Goal: Information Seeking & Learning: Check status

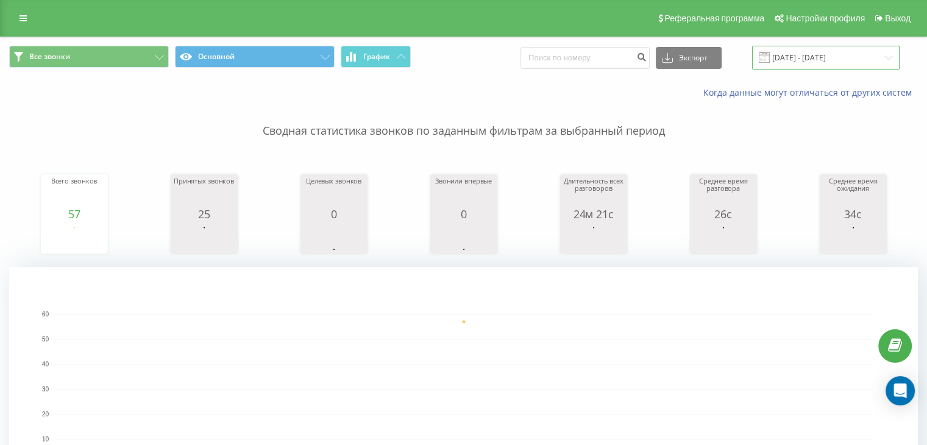
click at [832, 57] on input "15.08.2025 - 15.08.2025" at bounding box center [826, 58] width 148 height 24
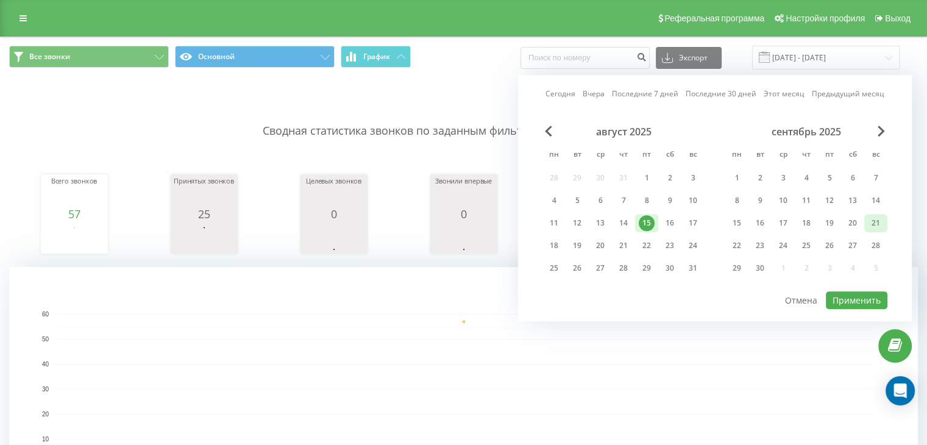
click at [870, 223] on div "21" at bounding box center [876, 223] width 16 height 16
click at [849, 296] on button "Применить" at bounding box center [857, 300] width 62 height 18
type input "21.09.2025 - 21.09.2025"
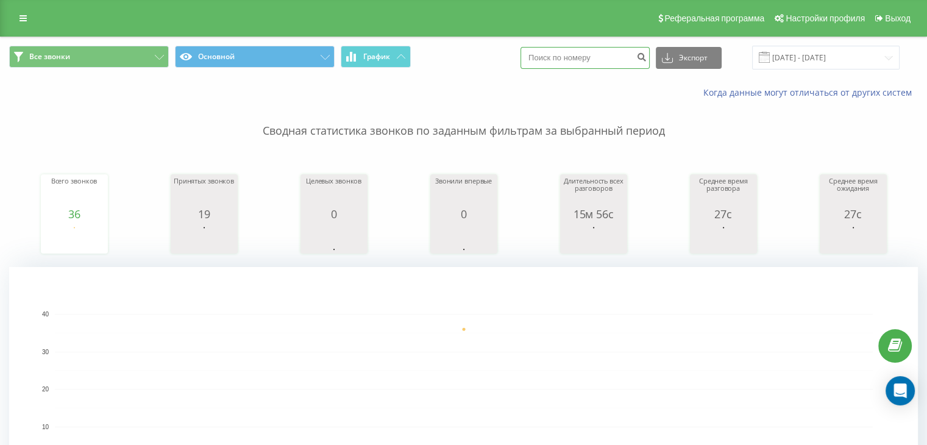
click at [608, 52] on input at bounding box center [585, 58] width 129 height 22
paste input "380674008916"
type input "380674008916"
click at [647, 54] on icon "submit" at bounding box center [641, 55] width 10 height 7
click at [619, 54] on input "380674008916" at bounding box center [585, 58] width 129 height 22
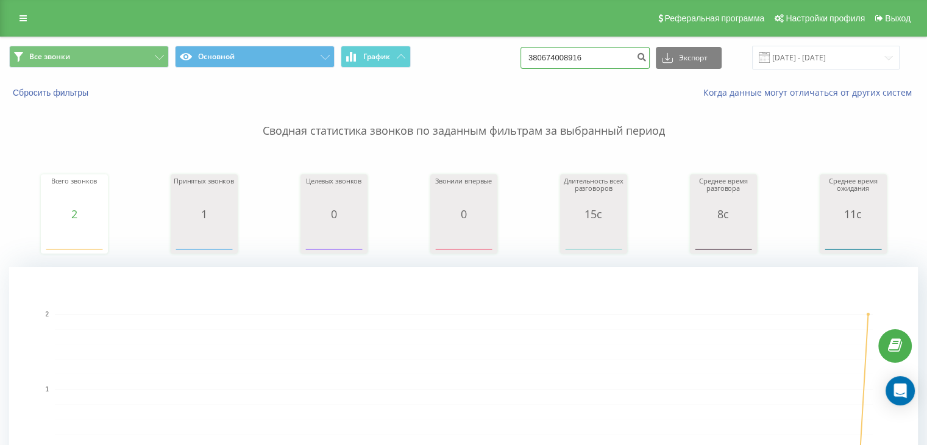
click at [619, 54] on input "380674008916" at bounding box center [585, 58] width 129 height 22
paste input "990964523"
type input "380990964523"
click at [647, 57] on icon "submit" at bounding box center [641, 55] width 10 height 7
click at [839, 62] on input "[DATE] - [DATE]" at bounding box center [826, 58] width 148 height 24
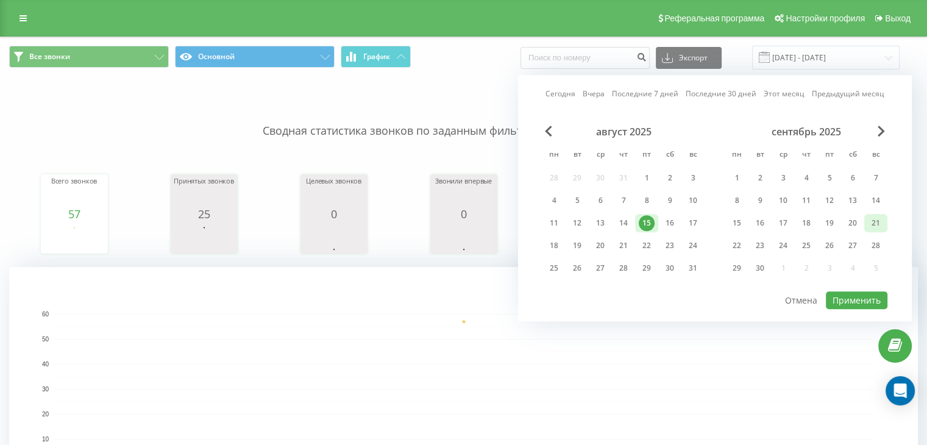
click at [875, 223] on div "21" at bounding box center [876, 223] width 16 height 16
click at [866, 293] on button "Применить" at bounding box center [857, 300] width 62 height 18
type input "[DATE] - [DATE]"
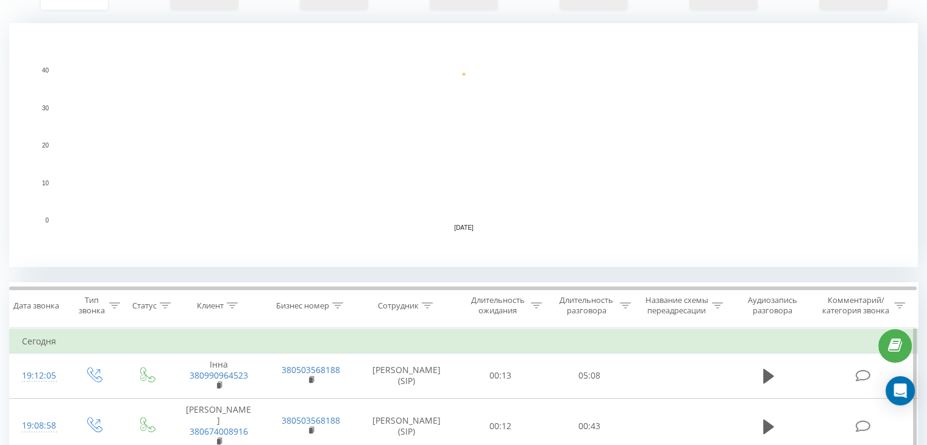
scroll to position [488, 0]
